Goal: Find specific page/section: Find specific page/section

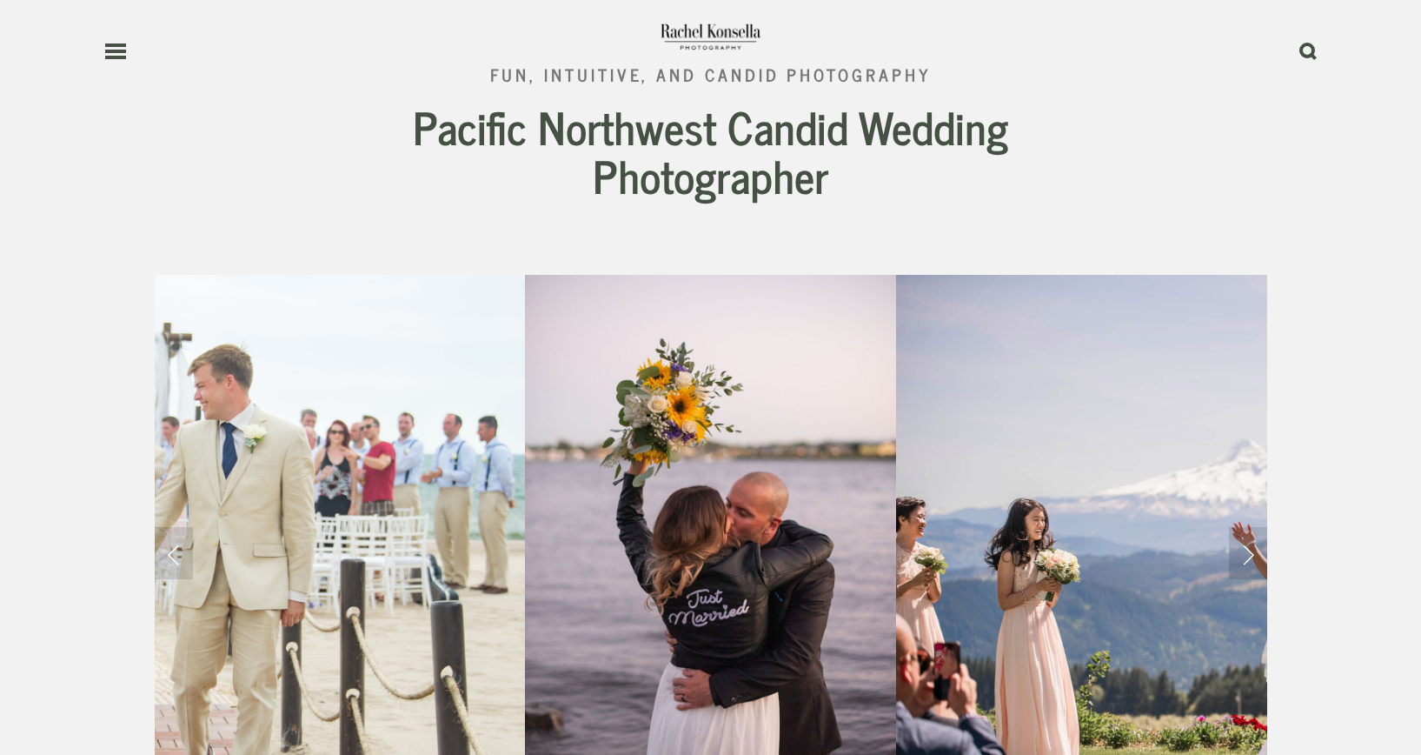
click at [116, 55] on icon at bounding box center [115, 51] width 23 height 16
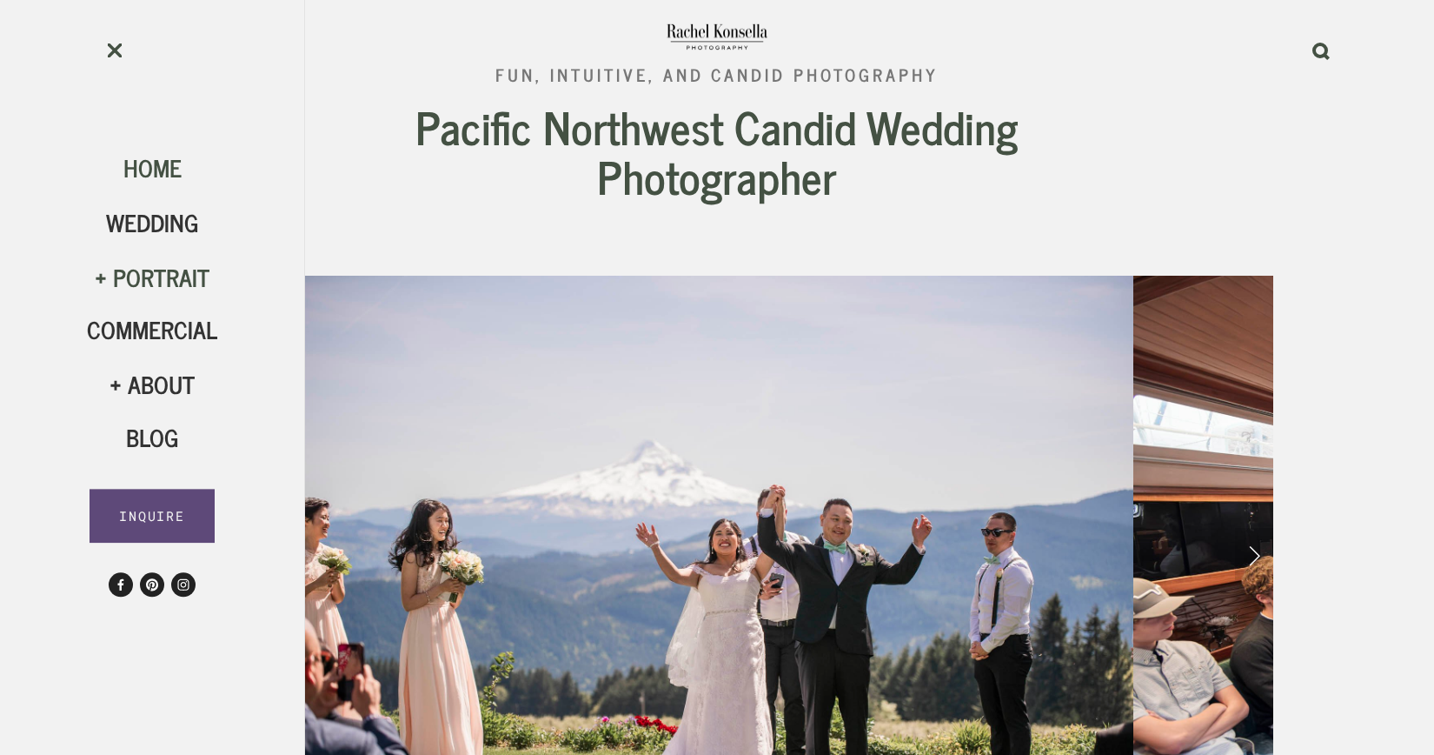
click at [157, 283] on div "Portrait" at bounding box center [152, 278] width 130 height 30
click at [153, 440] on span "HS Seniors" at bounding box center [152, 433] width 84 height 70
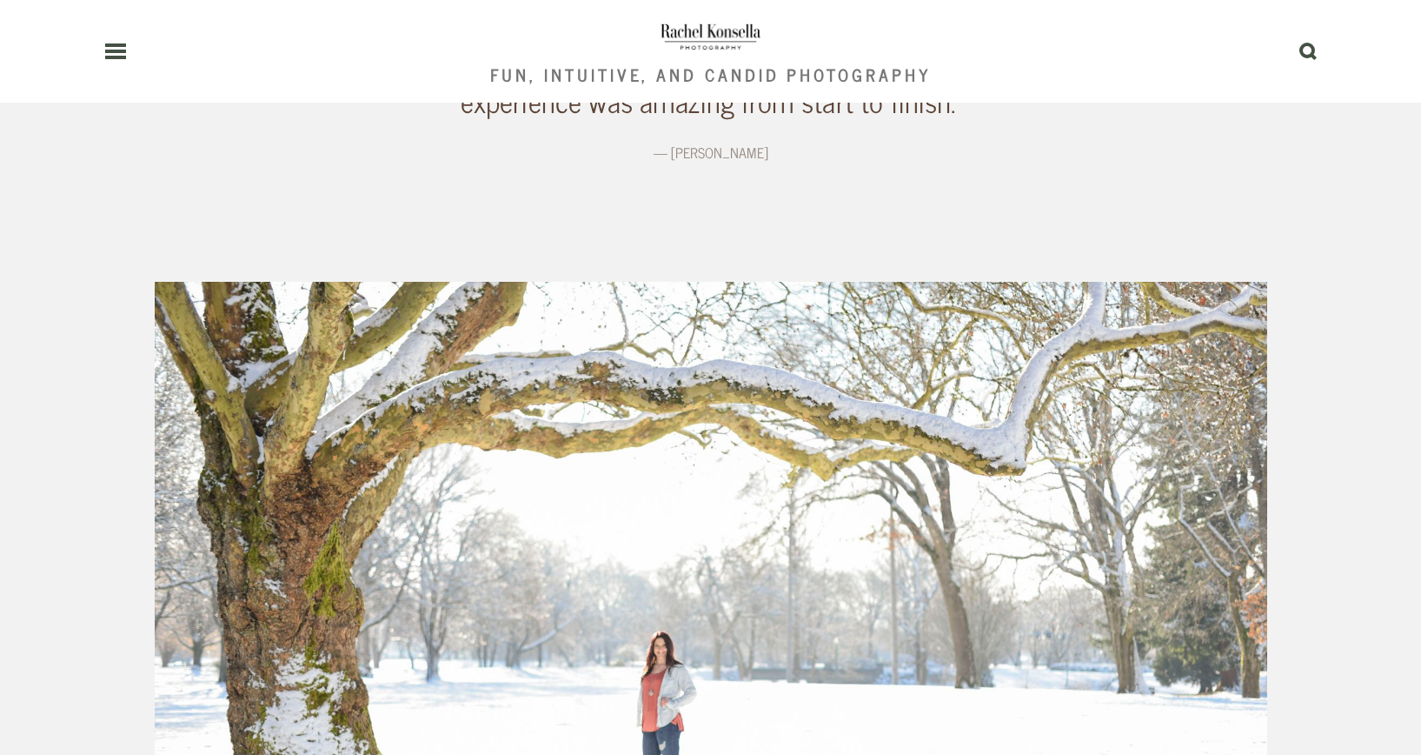
scroll to position [3028, 0]
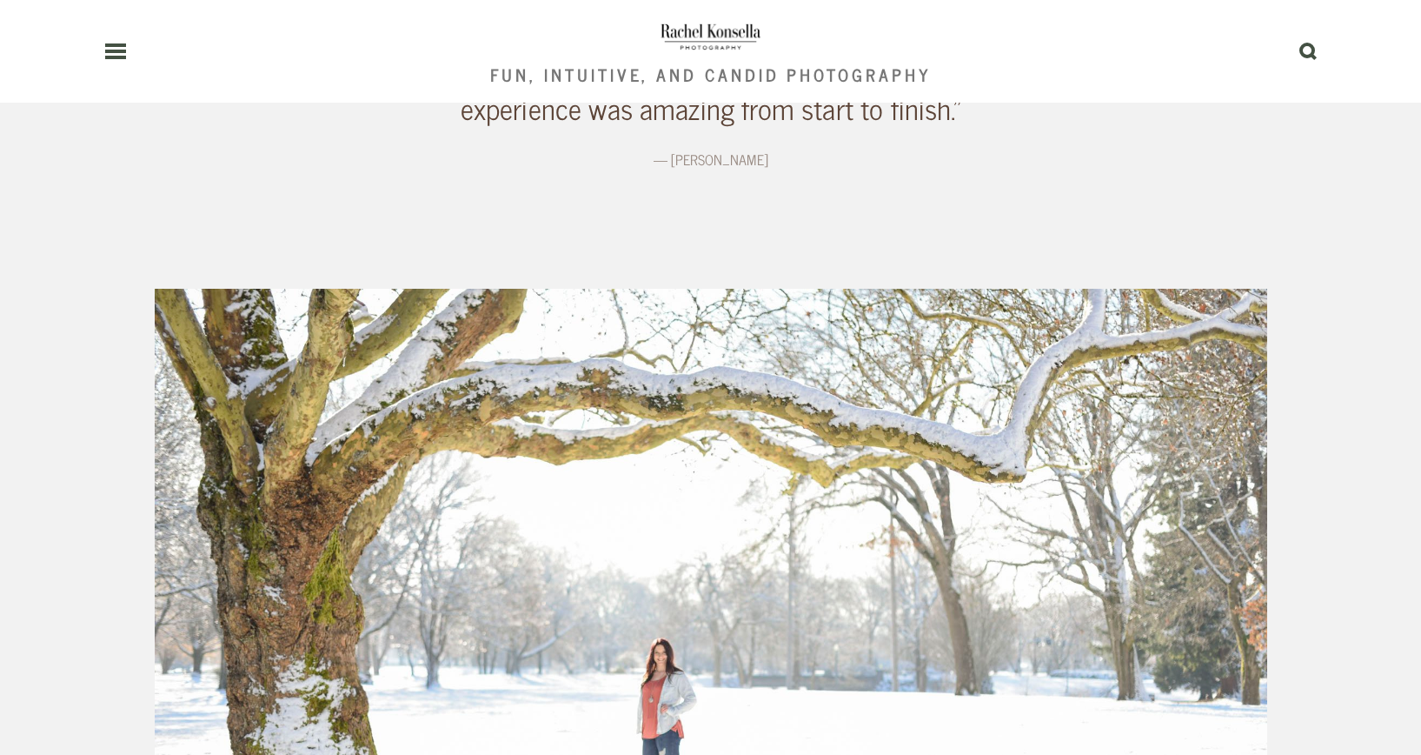
click at [1241, 331] on div "Olympia High School Senior Photographer Stunning Senior Photos in [GEOGRAPHIC_D…" at bounding box center [711, 227] width 1142 height 4588
click at [1217, 330] on div "Olympia High School Senior Photographer Stunning Senior Photos in [GEOGRAPHIC_D…" at bounding box center [711, 227] width 1142 height 4588
